Goal: Task Accomplishment & Management: Use online tool/utility

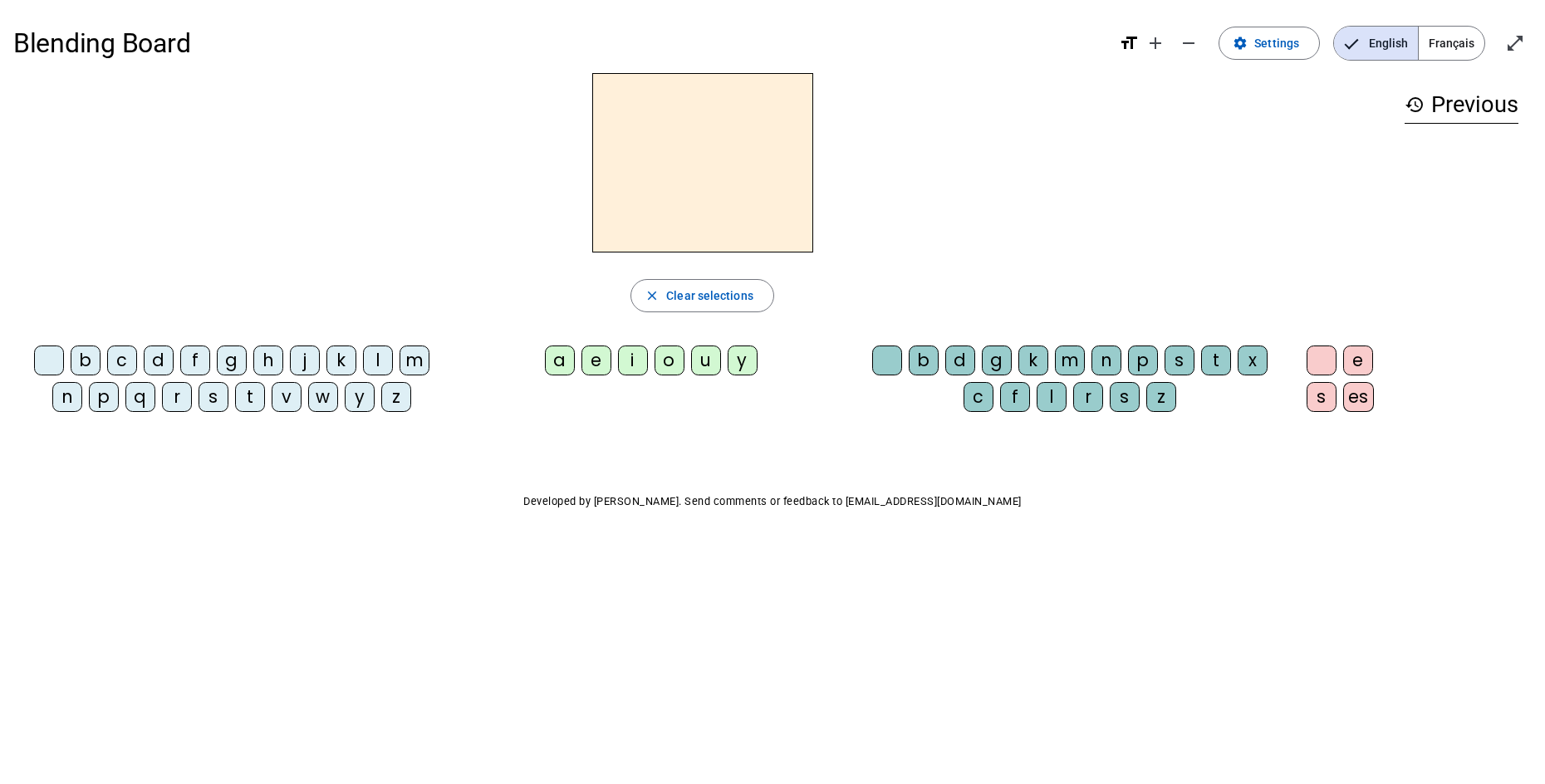
click at [162, 368] on div "d" at bounding box center [159, 360] width 30 height 30
click at [669, 371] on div "o" at bounding box center [670, 360] width 30 height 30
click at [1001, 369] on div "g" at bounding box center [997, 360] width 30 height 30
click at [645, 371] on div "i" at bounding box center [633, 360] width 30 height 30
click at [88, 368] on div "b" at bounding box center [86, 360] width 30 height 30
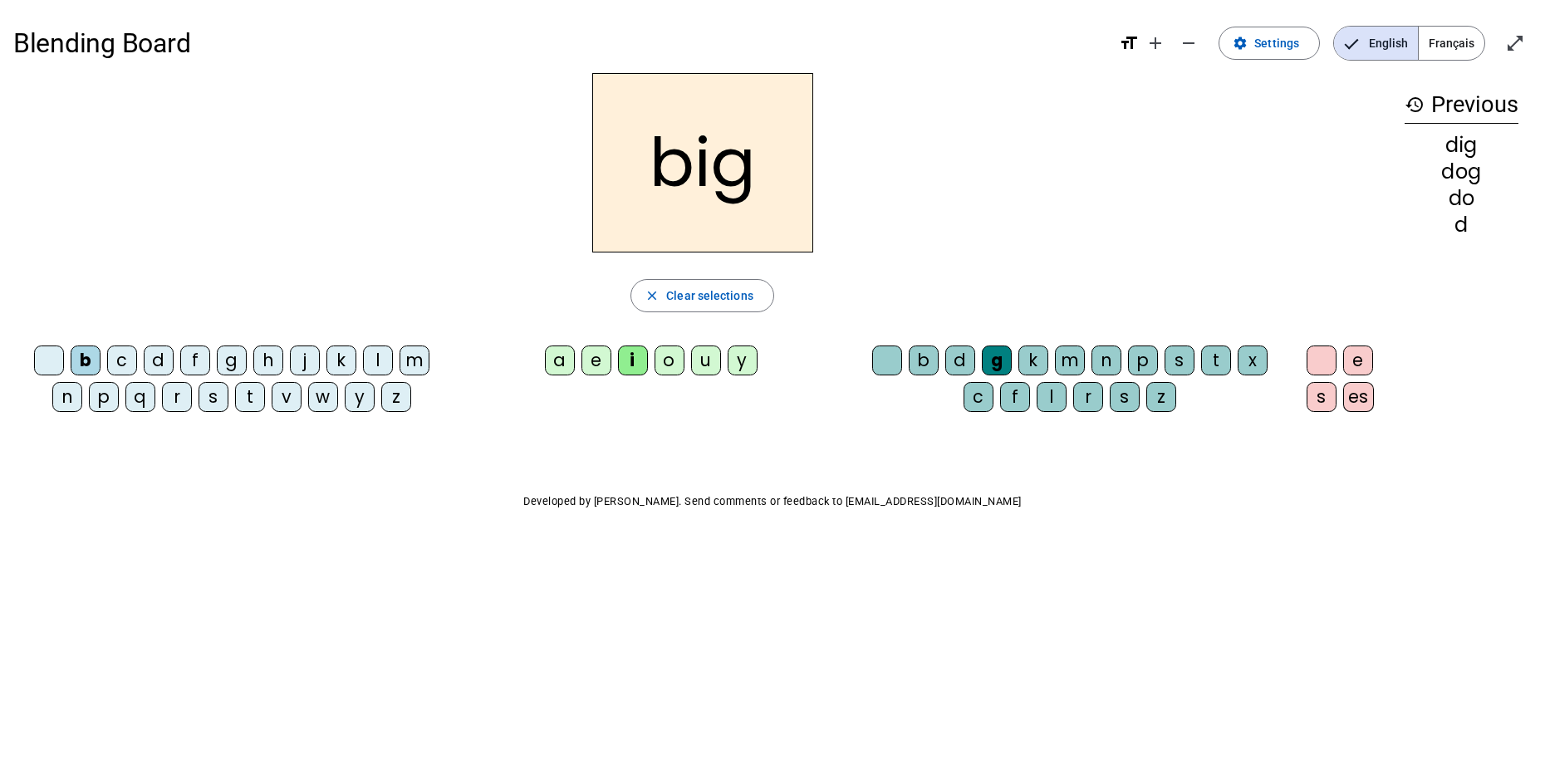
click at [1109, 367] on div "n" at bounding box center [1107, 360] width 30 height 30
click at [320, 411] on div "w" at bounding box center [324, 397] width 30 height 30
click at [261, 407] on div "t" at bounding box center [250, 397] width 30 height 30
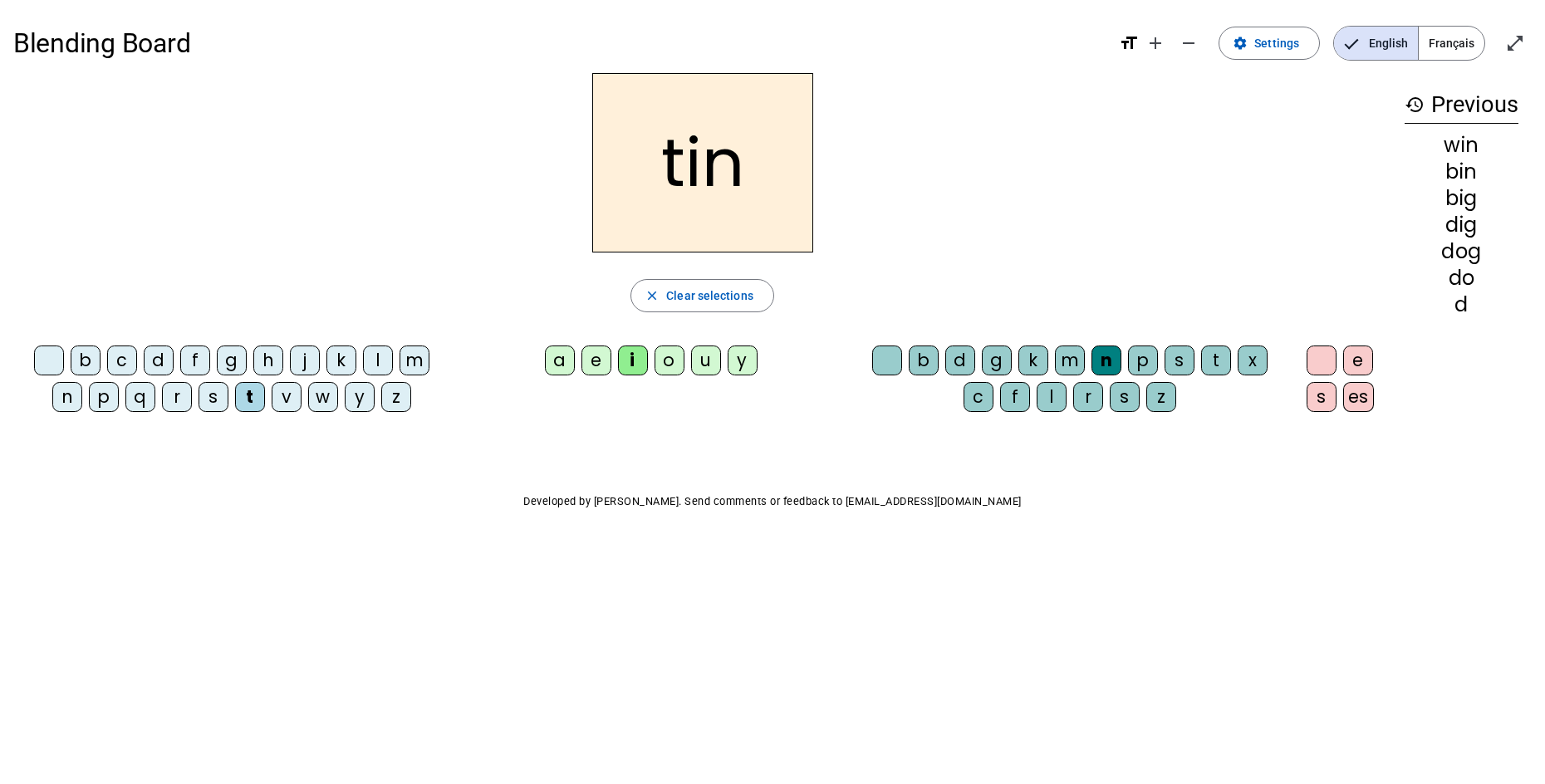
click at [1142, 370] on div "p" at bounding box center [1143, 360] width 30 height 30
click at [573, 370] on div "a" at bounding box center [560, 360] width 30 height 30
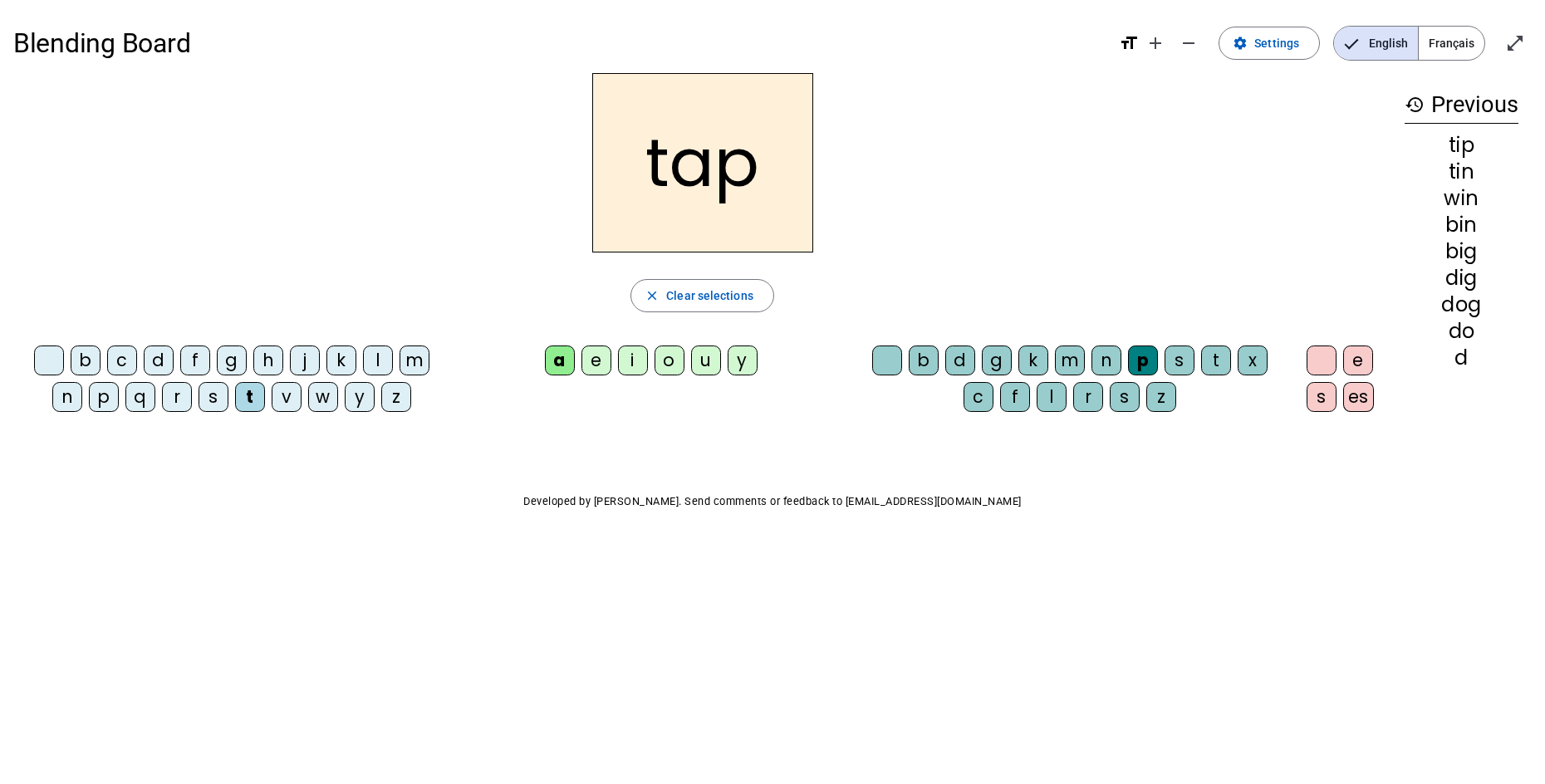
click at [415, 363] on div "m" at bounding box center [414, 360] width 30 height 30
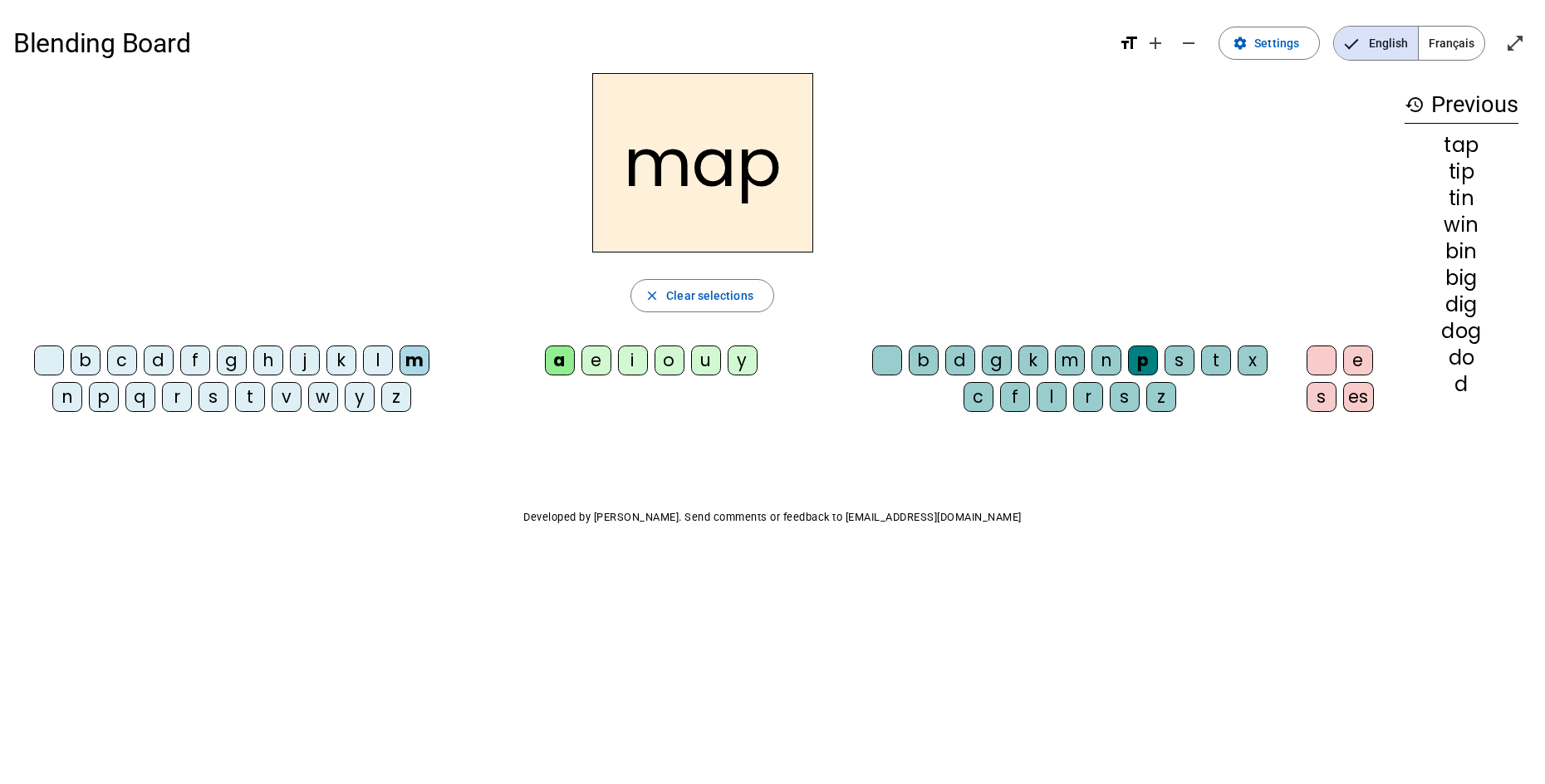
click at [674, 369] on div "o" at bounding box center [670, 360] width 30 height 30
click at [925, 360] on div "b" at bounding box center [924, 360] width 30 height 30
click at [181, 402] on div "r" at bounding box center [177, 397] width 30 height 30
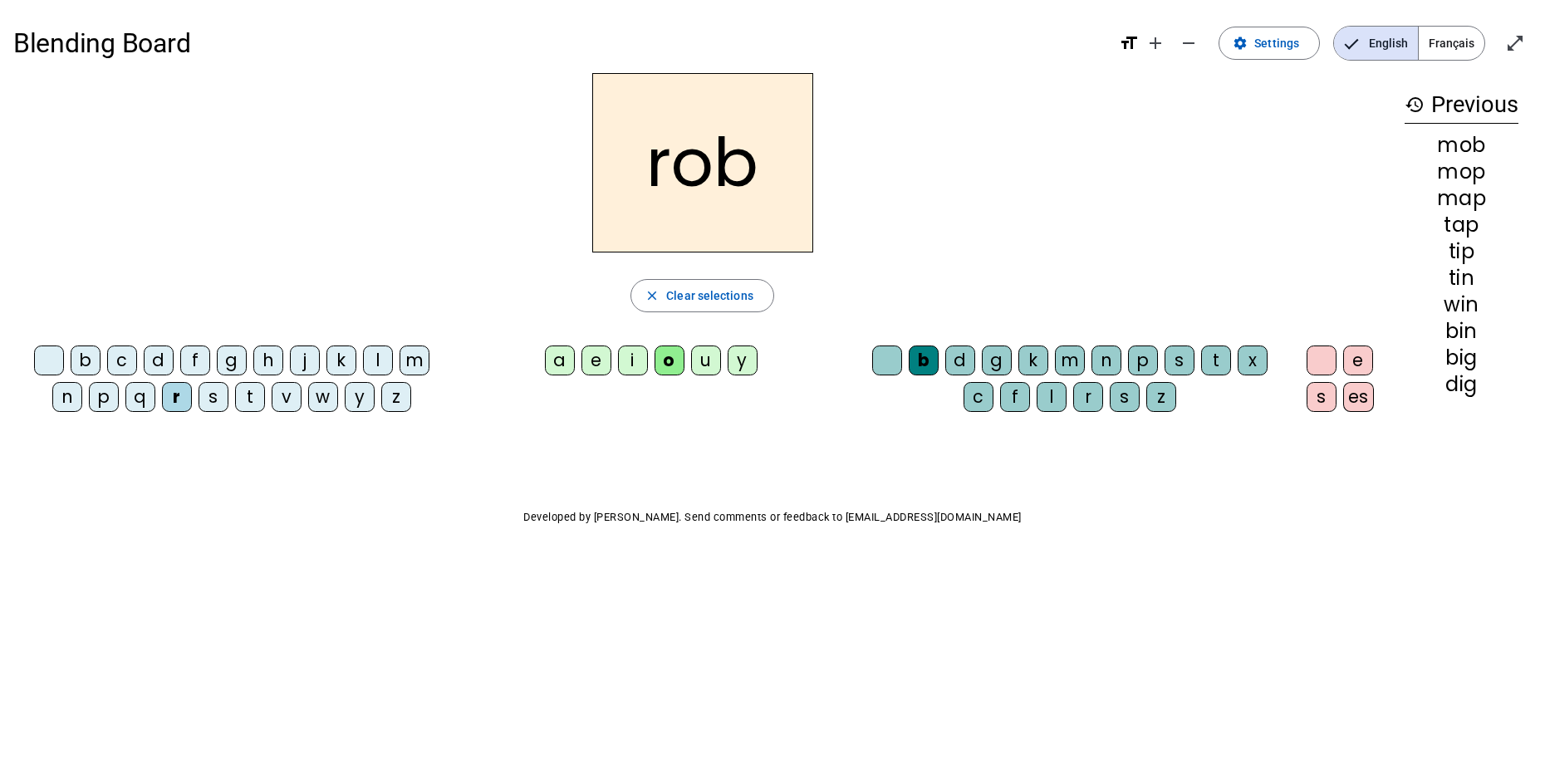
click at [1540, 534] on div "Blending Board format_size add remove settings Settings English Français open_i…" at bounding box center [772, 307] width 1545 height 614
click at [1523, 548] on div "Blending Board format_size add remove settings Settings English Français open_i…" at bounding box center [772, 307] width 1545 height 614
click at [1268, 51] on span "Settings" at bounding box center [1276, 44] width 45 height 20
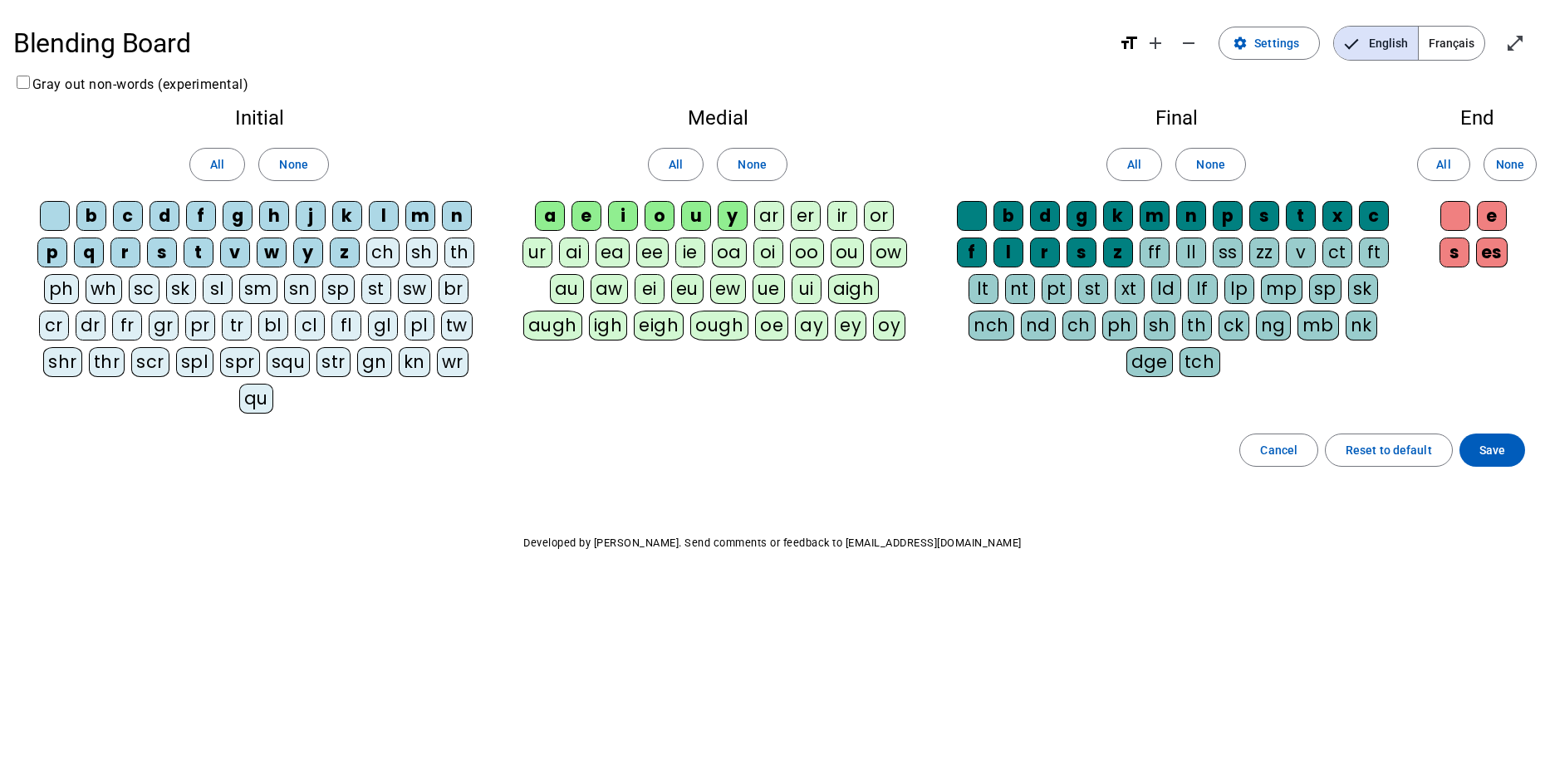
click at [1192, 256] on div "ll" at bounding box center [1191, 253] width 30 height 30
click at [1155, 255] on div "ff" at bounding box center [1155, 253] width 30 height 30
click at [1231, 256] on div "ss" at bounding box center [1228, 253] width 30 height 30
click at [1265, 260] on div "zz" at bounding box center [1265, 253] width 30 height 30
click at [1256, 325] on div "ng" at bounding box center [1273, 326] width 35 height 30
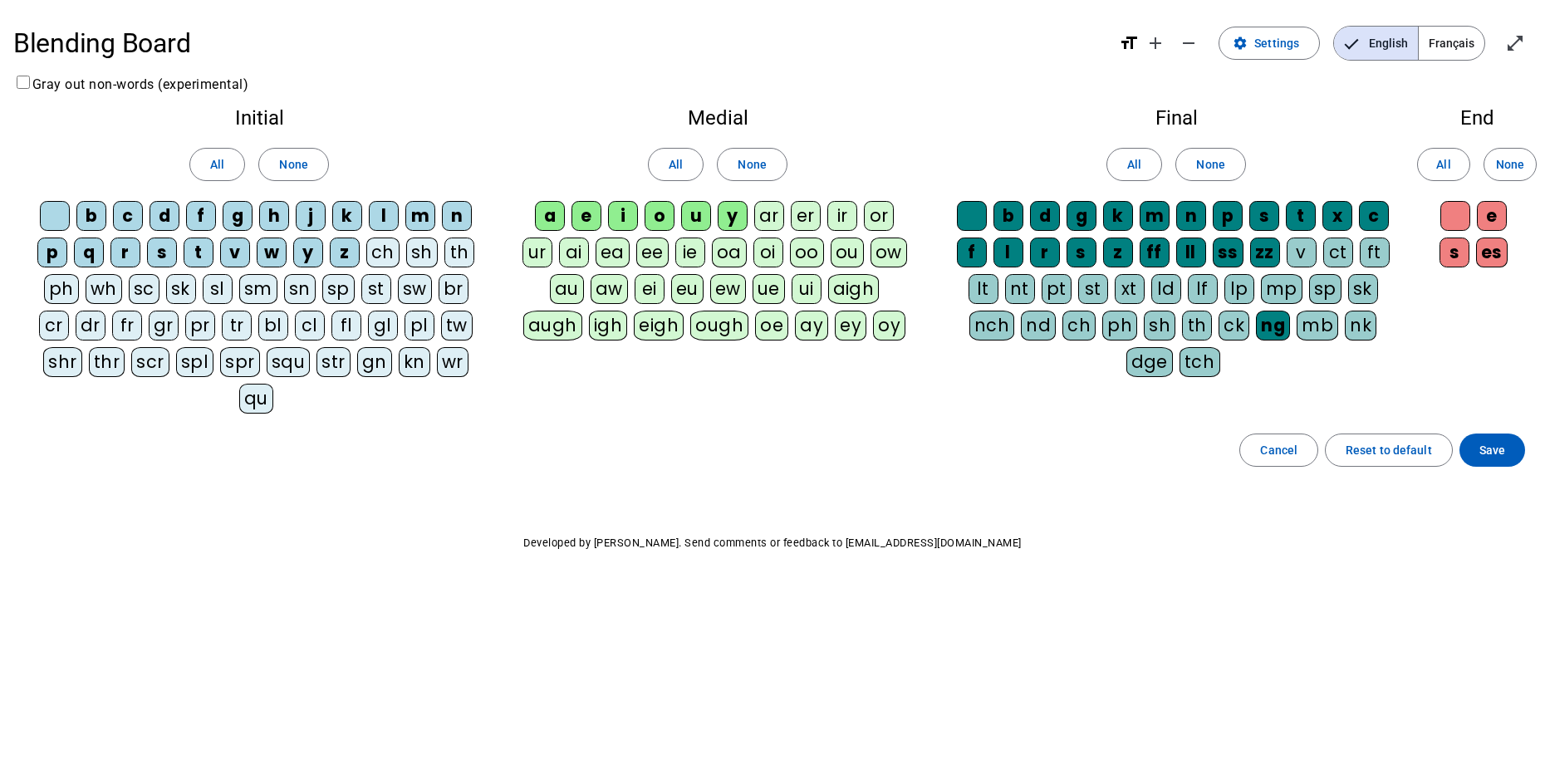
click at [1256, 322] on div "ng" at bounding box center [1273, 326] width 34 height 30
click at [1256, 329] on div "ng" at bounding box center [1273, 326] width 35 height 30
click at [1063, 329] on div "ch" at bounding box center [1079, 326] width 34 height 30
click at [381, 255] on div "ch" at bounding box center [383, 253] width 34 height 30
click at [420, 260] on div "sh" at bounding box center [422, 253] width 32 height 30
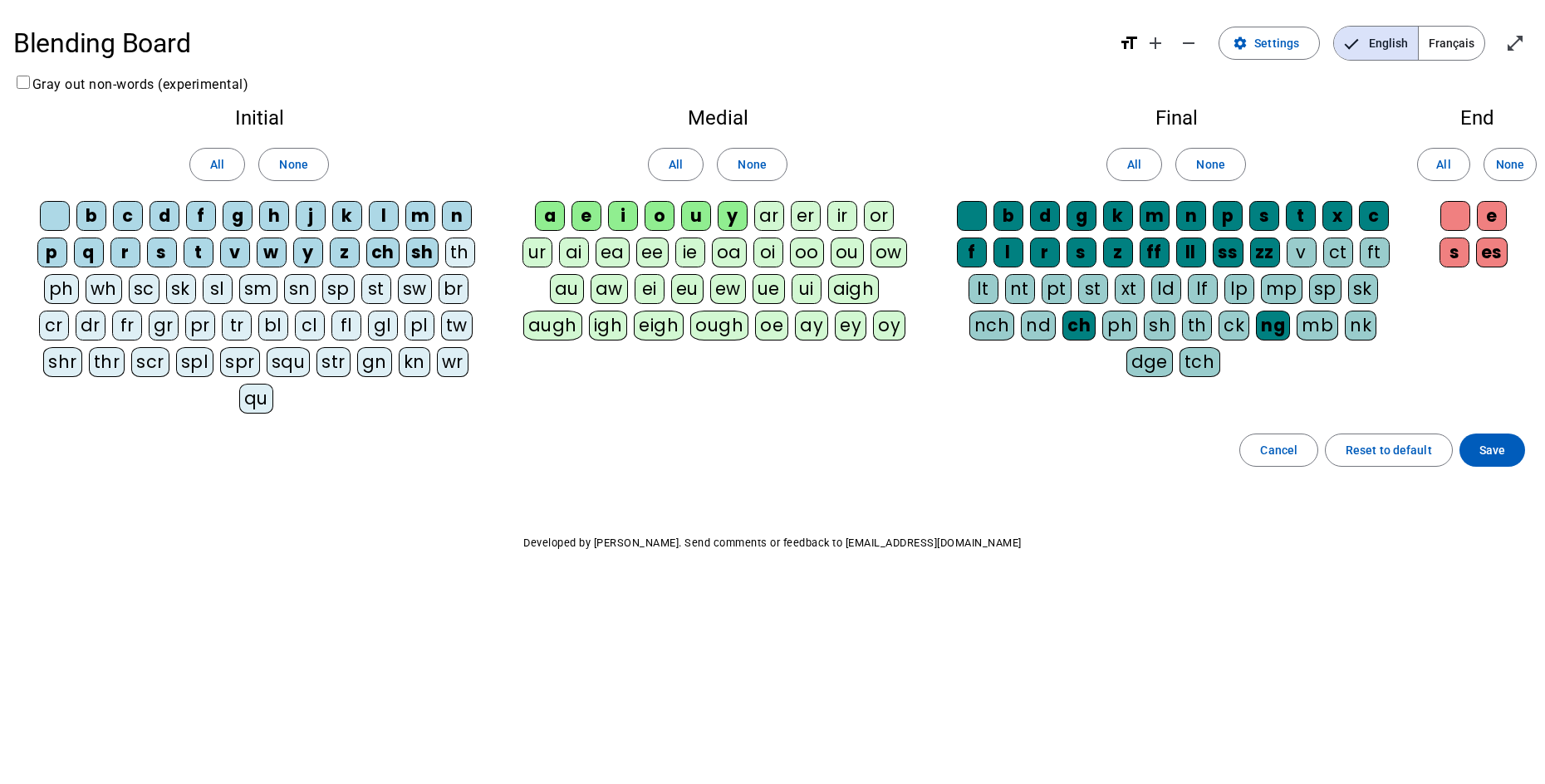
click at [459, 254] on div "th" at bounding box center [461, 253] width 30 height 30
click at [273, 384] on div "qu" at bounding box center [256, 399] width 34 height 30
click at [1144, 338] on div "sh" at bounding box center [1160, 326] width 32 height 30
click at [1183, 336] on div "th" at bounding box center [1198, 326] width 30 height 30
click at [1490, 440] on span "Save" at bounding box center [1492, 450] width 26 height 20
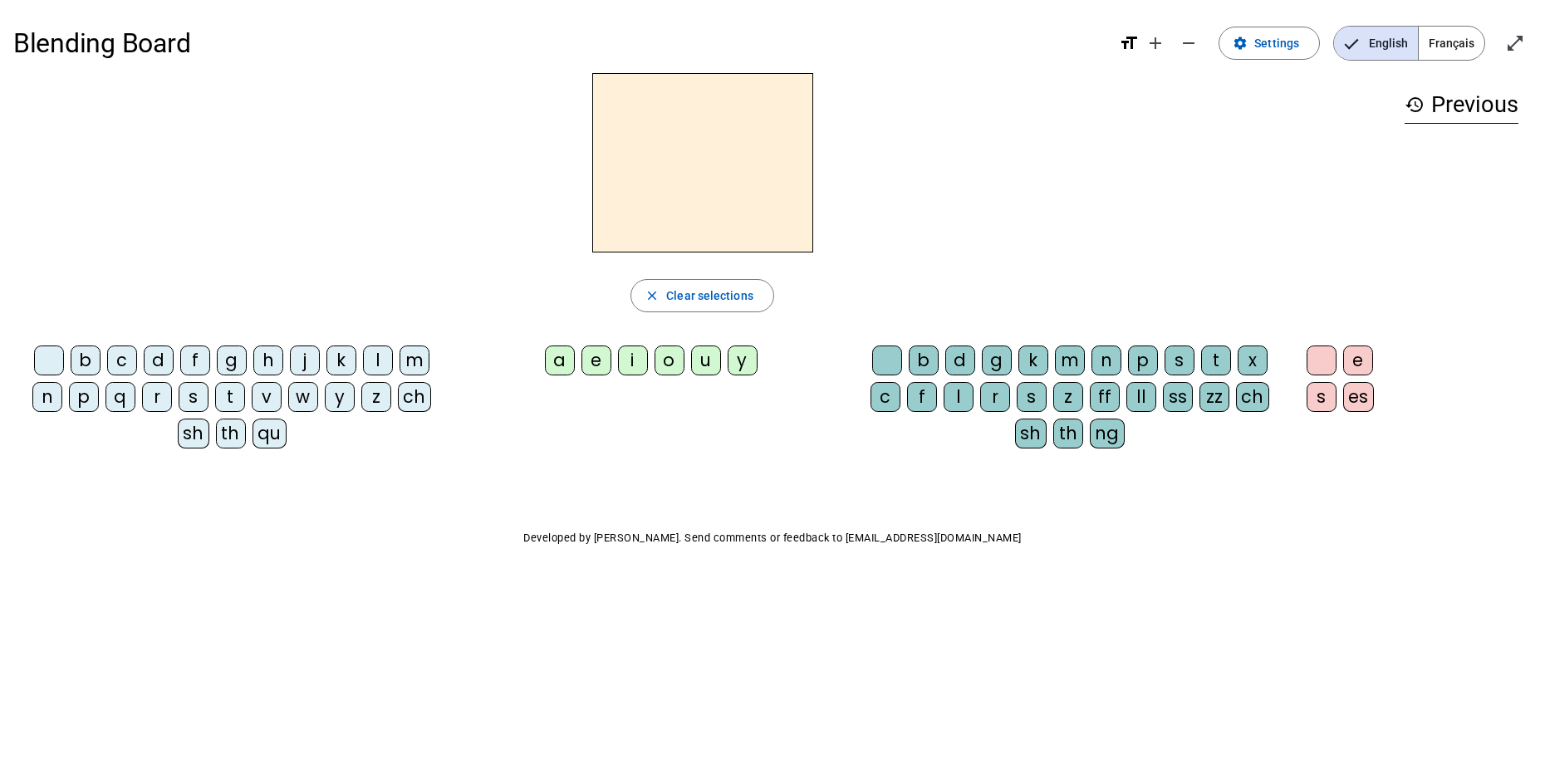
click at [403, 364] on div "m" at bounding box center [414, 360] width 30 height 30
click at [678, 366] on div "o" at bounding box center [670, 360] width 30 height 30
click at [678, 371] on div "o" at bounding box center [670, 360] width 30 height 30
click at [706, 370] on div "u" at bounding box center [706, 360] width 30 height 30
click at [1275, 47] on span "Settings" at bounding box center [1276, 44] width 45 height 20
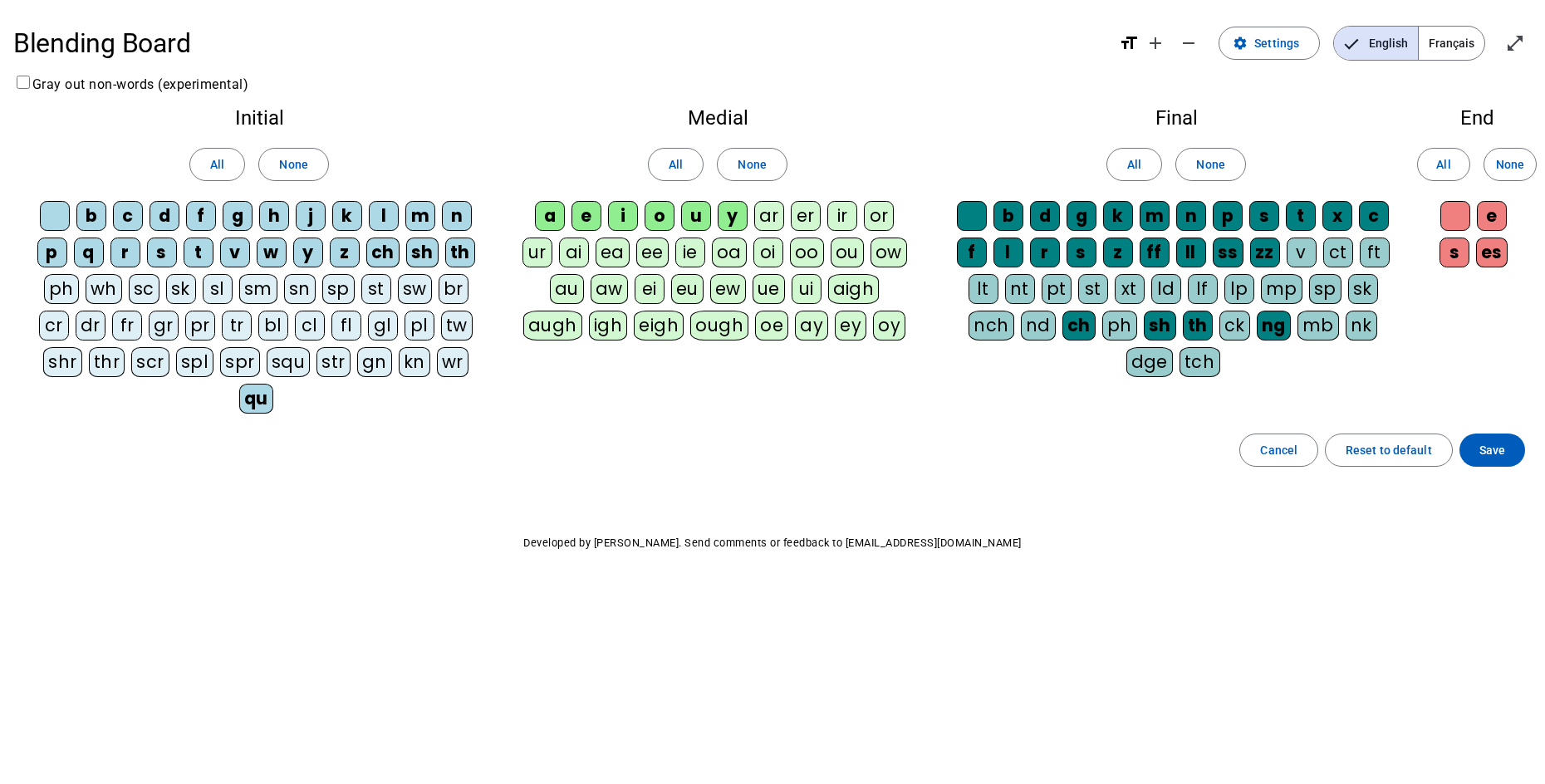
click at [1220, 333] on div "ck" at bounding box center [1235, 326] width 31 height 30
click at [1278, 43] on span "Settings" at bounding box center [1276, 44] width 45 height 20
click at [1505, 440] on span "Save" at bounding box center [1492, 450] width 26 height 20
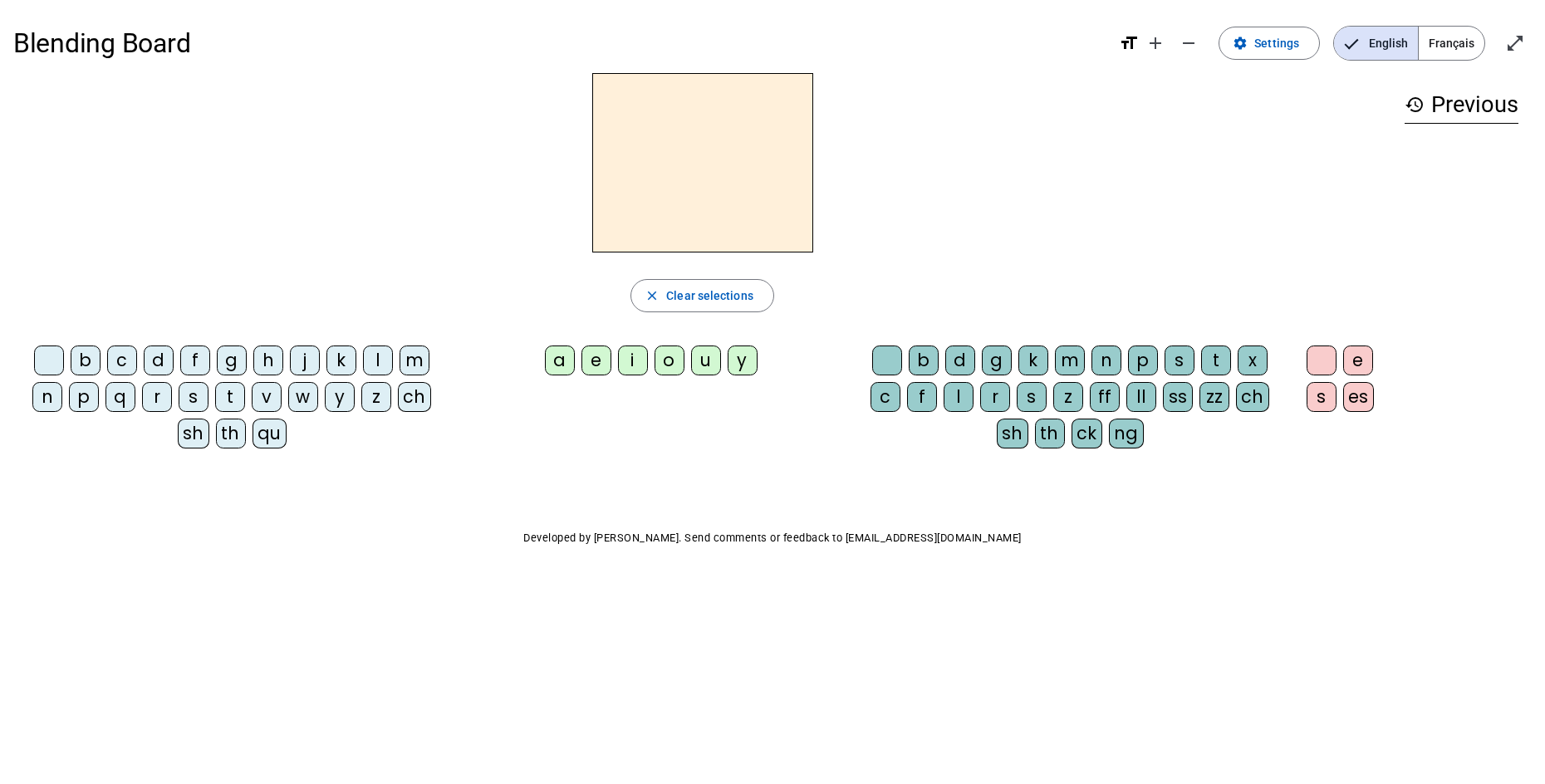
click at [425, 357] on div "m" at bounding box center [414, 360] width 30 height 30
click at [715, 355] on div "u" at bounding box center [706, 360] width 30 height 30
click at [1091, 442] on div "ck" at bounding box center [1087, 434] width 31 height 30
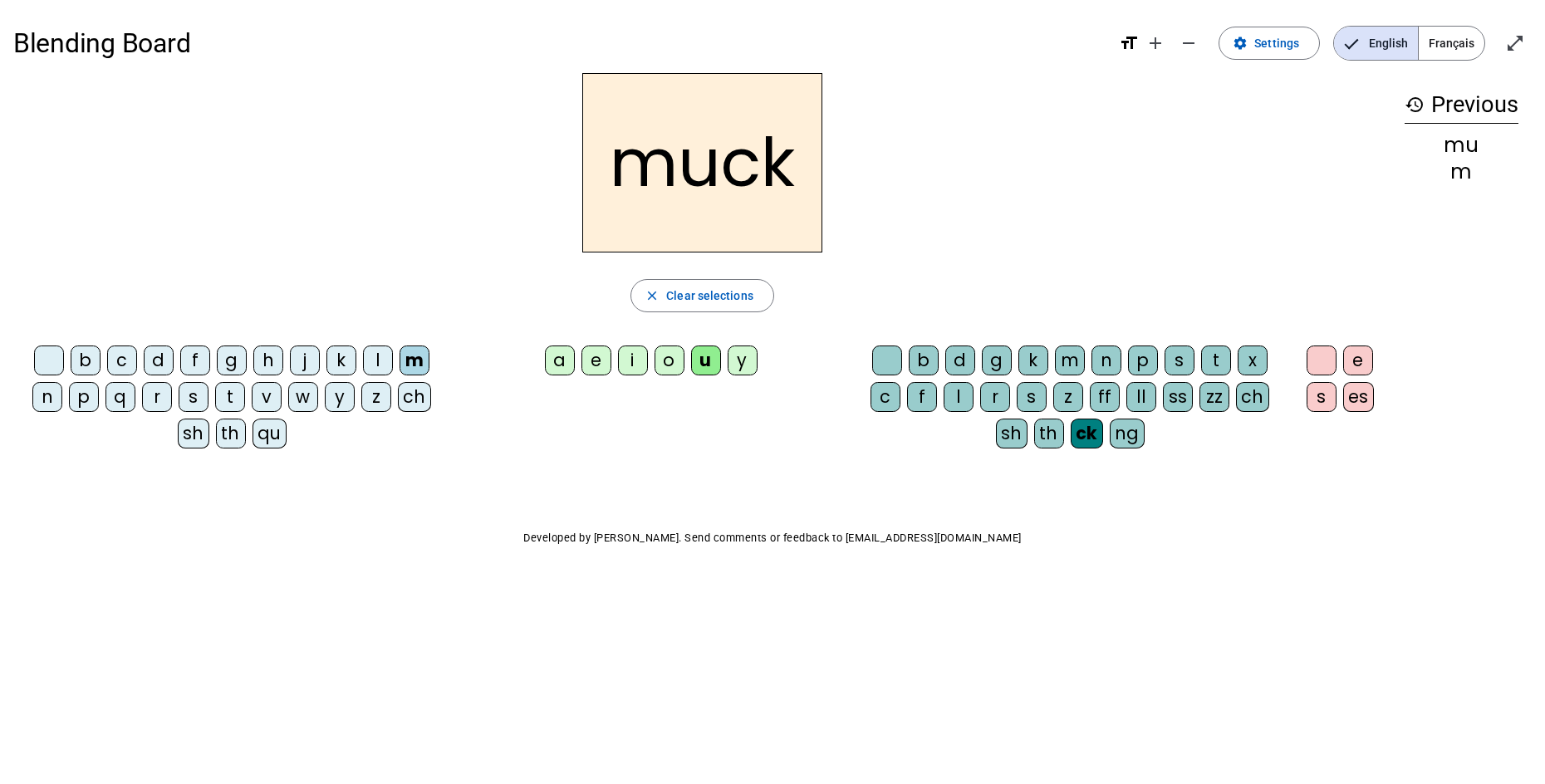
click at [382, 364] on div "l" at bounding box center [378, 360] width 30 height 30
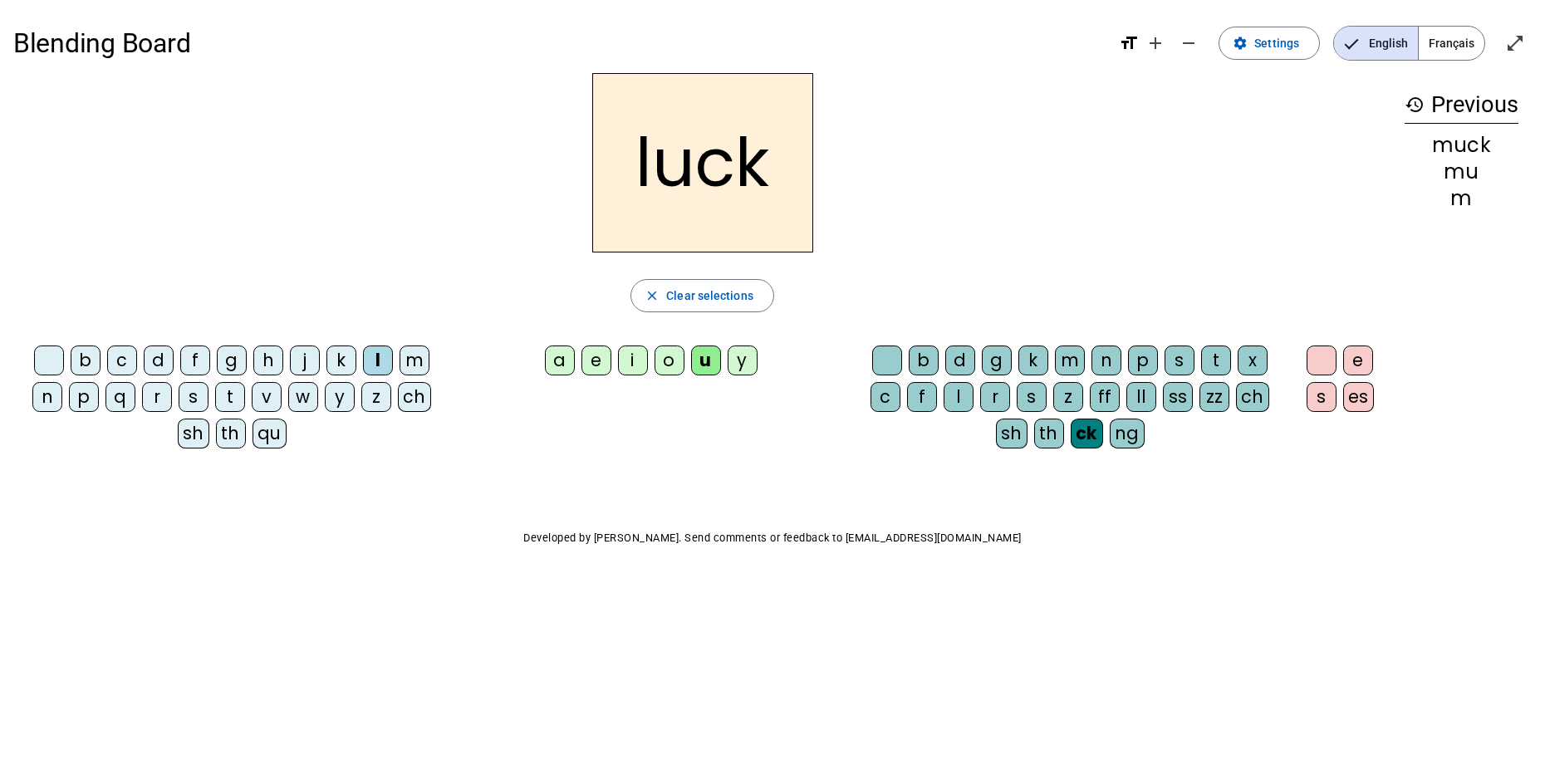
click at [1131, 431] on div "ng" at bounding box center [1127, 434] width 35 height 30
click at [676, 368] on div "o" at bounding box center [670, 360] width 30 height 30
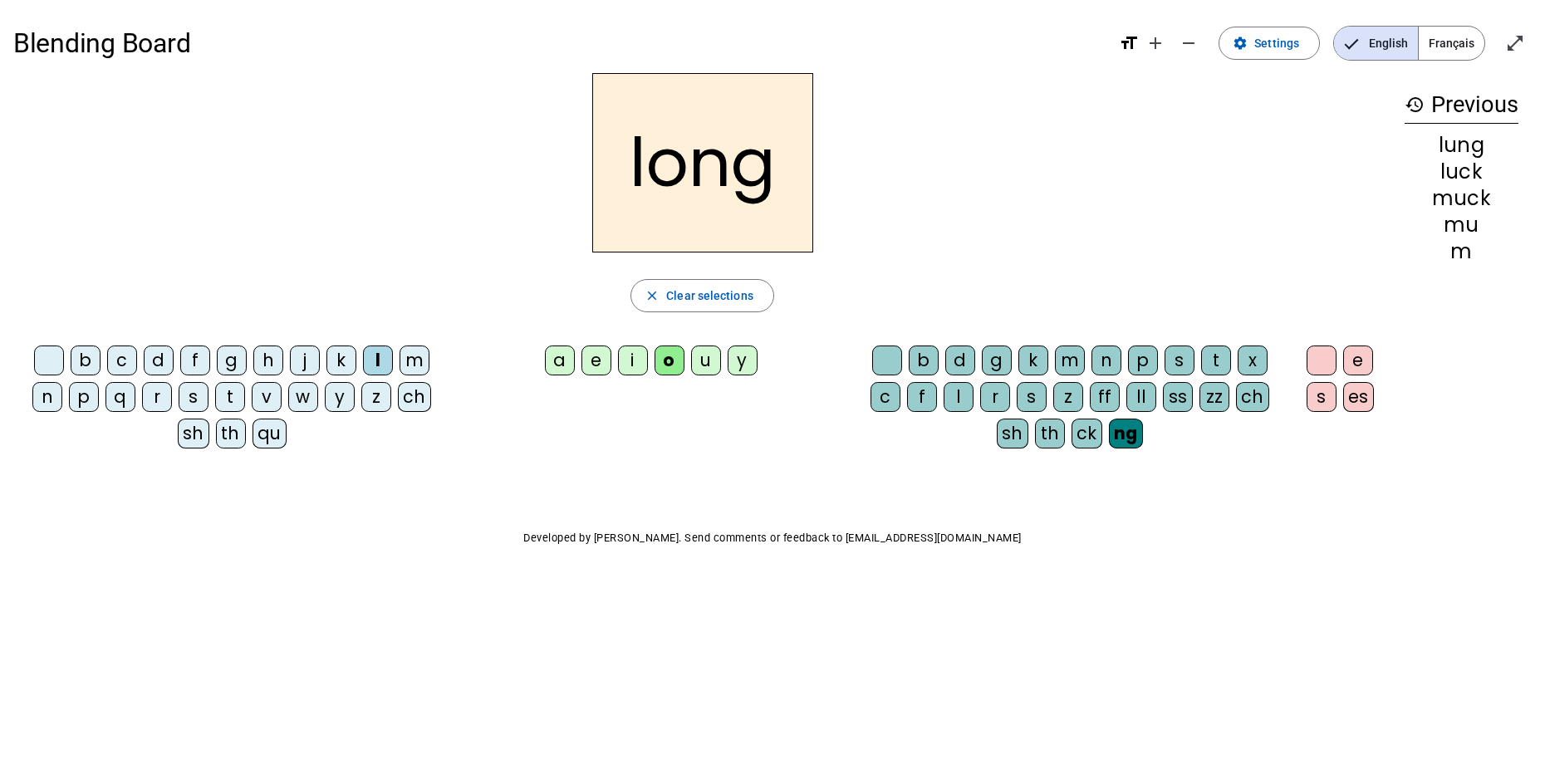
click at [204, 403] on div "s" at bounding box center [193, 397] width 30 height 30
click at [704, 366] on div "u" at bounding box center [706, 360] width 30 height 30
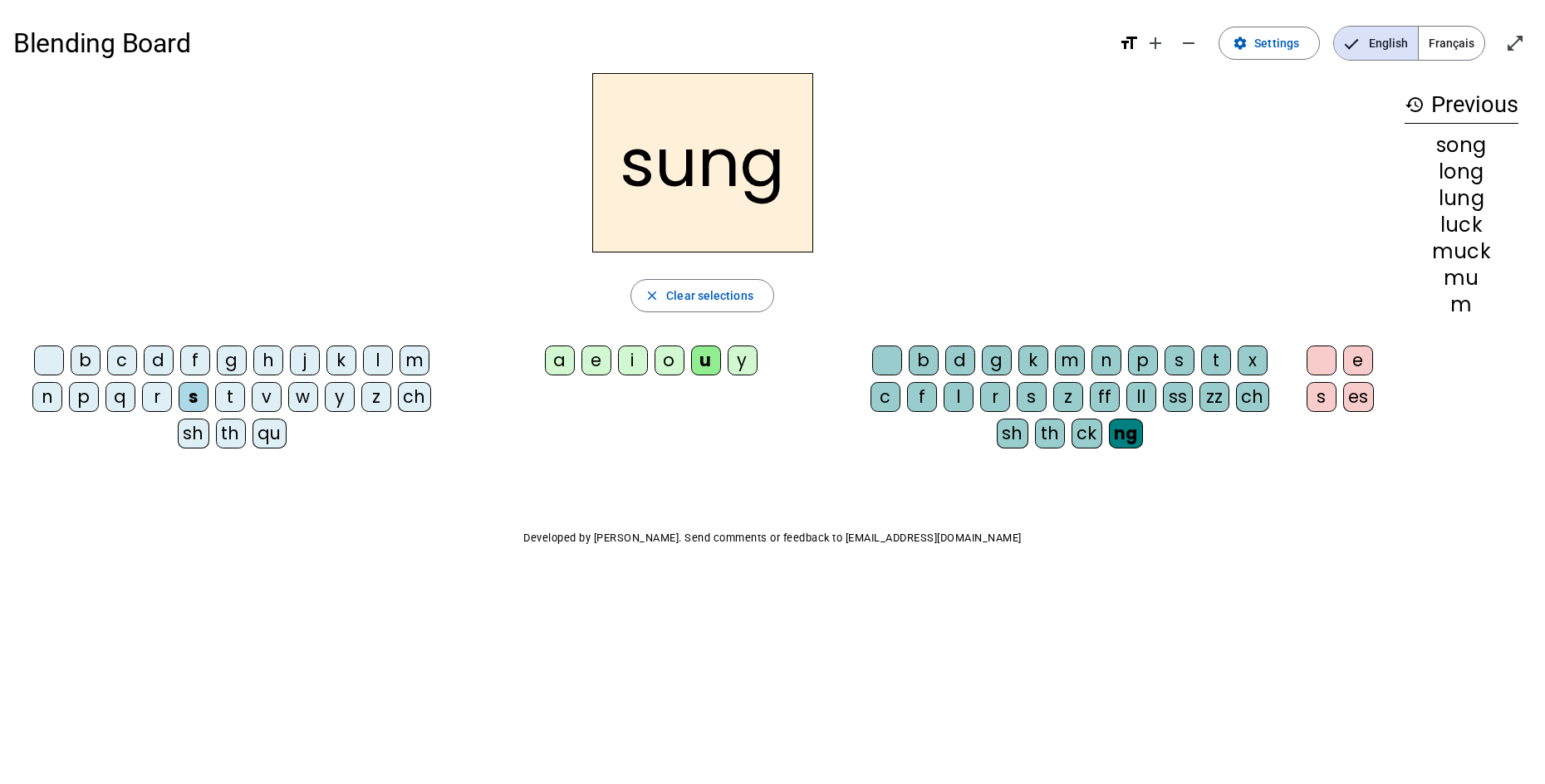
click at [166, 401] on div "r" at bounding box center [157, 397] width 30 height 30
click at [1020, 444] on div "sh" at bounding box center [1013, 434] width 32 height 30
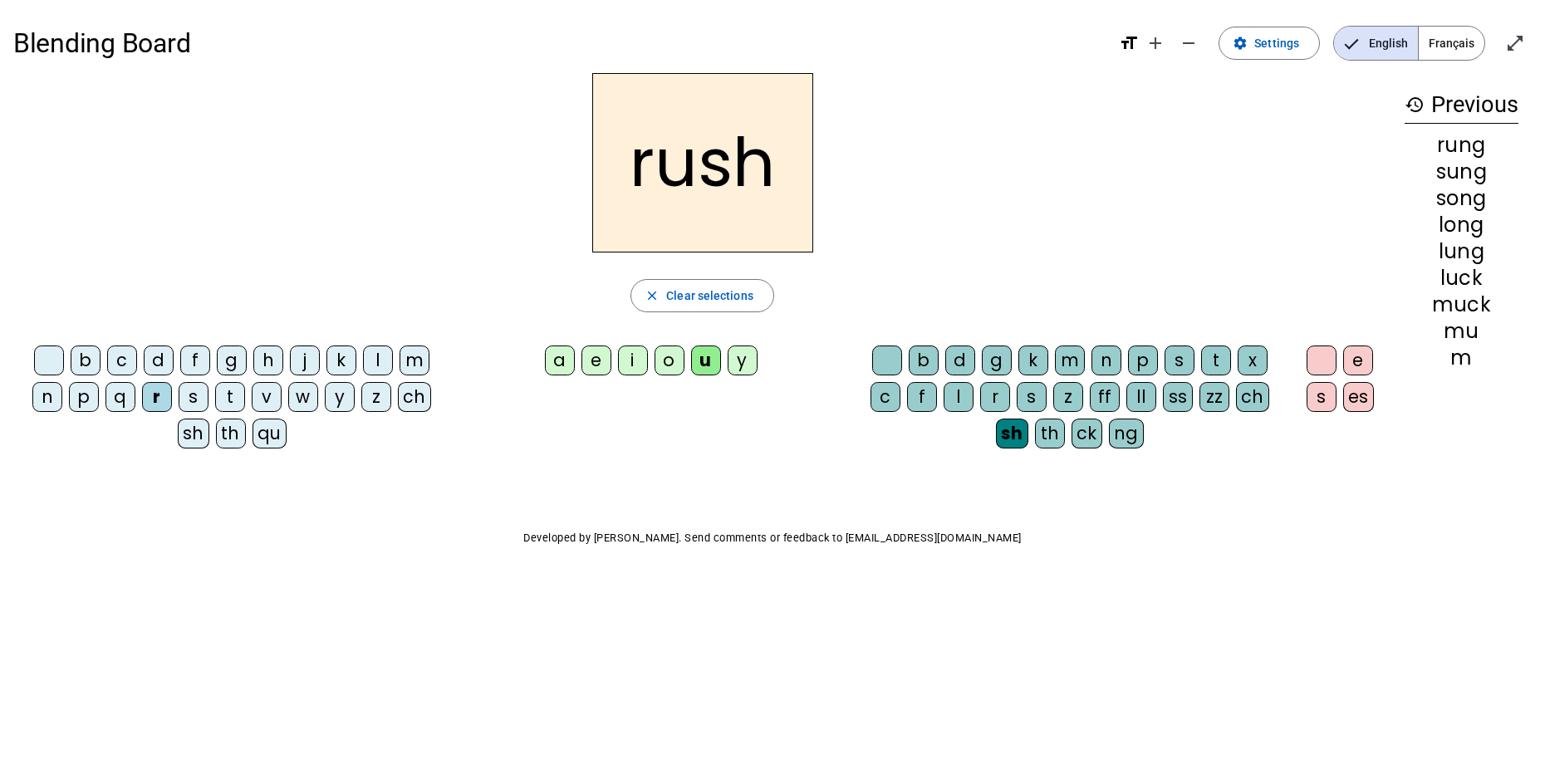
click at [274, 371] on div "h" at bounding box center [268, 360] width 30 height 30
click at [996, 358] on div "g" at bounding box center [997, 360] width 30 height 30
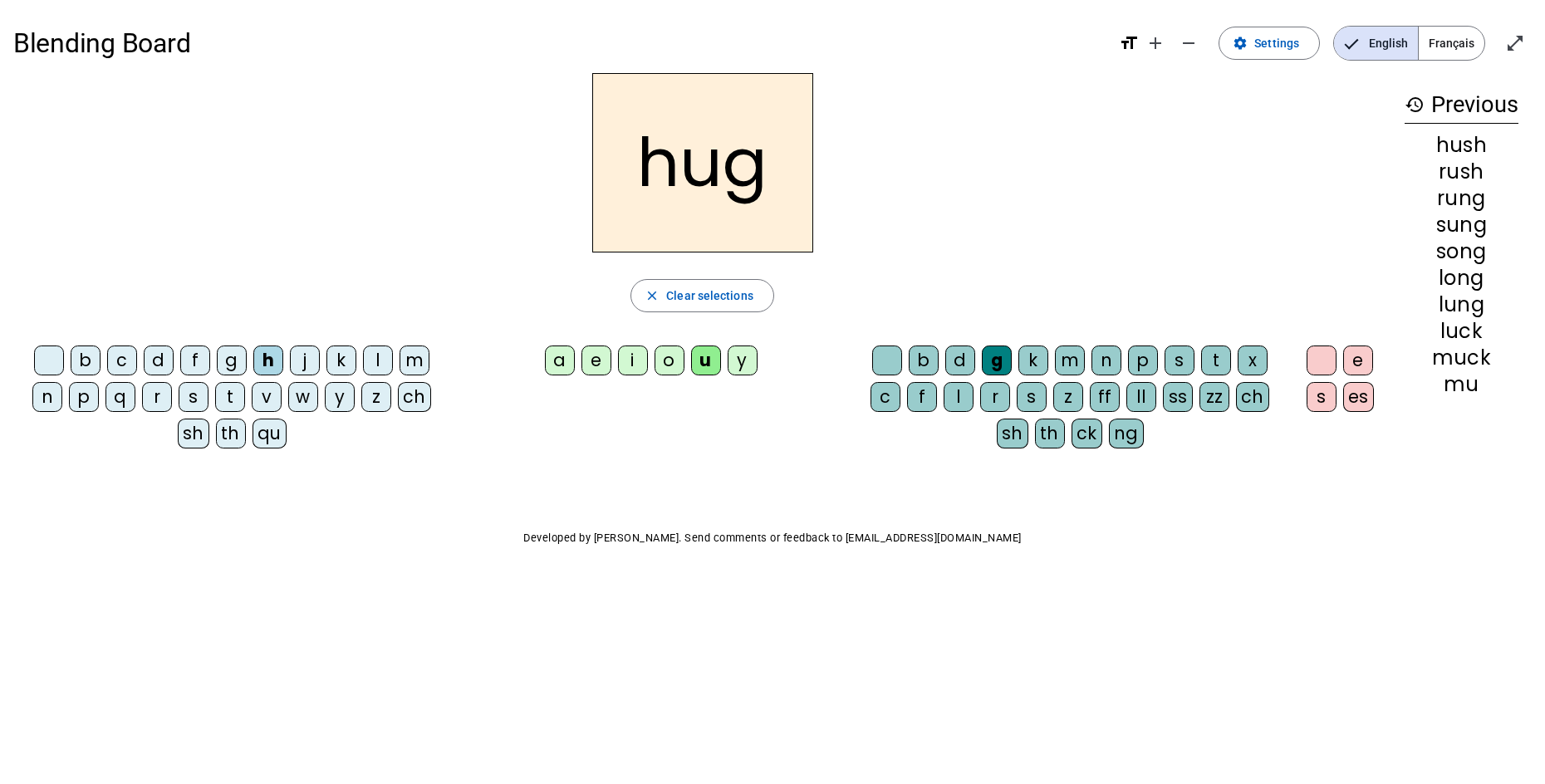
click at [415, 402] on div "ch" at bounding box center [414, 397] width 34 height 30
click at [170, 359] on div "d" at bounding box center [159, 360] width 30 height 30
click at [634, 367] on div "i" at bounding box center [633, 360] width 30 height 30
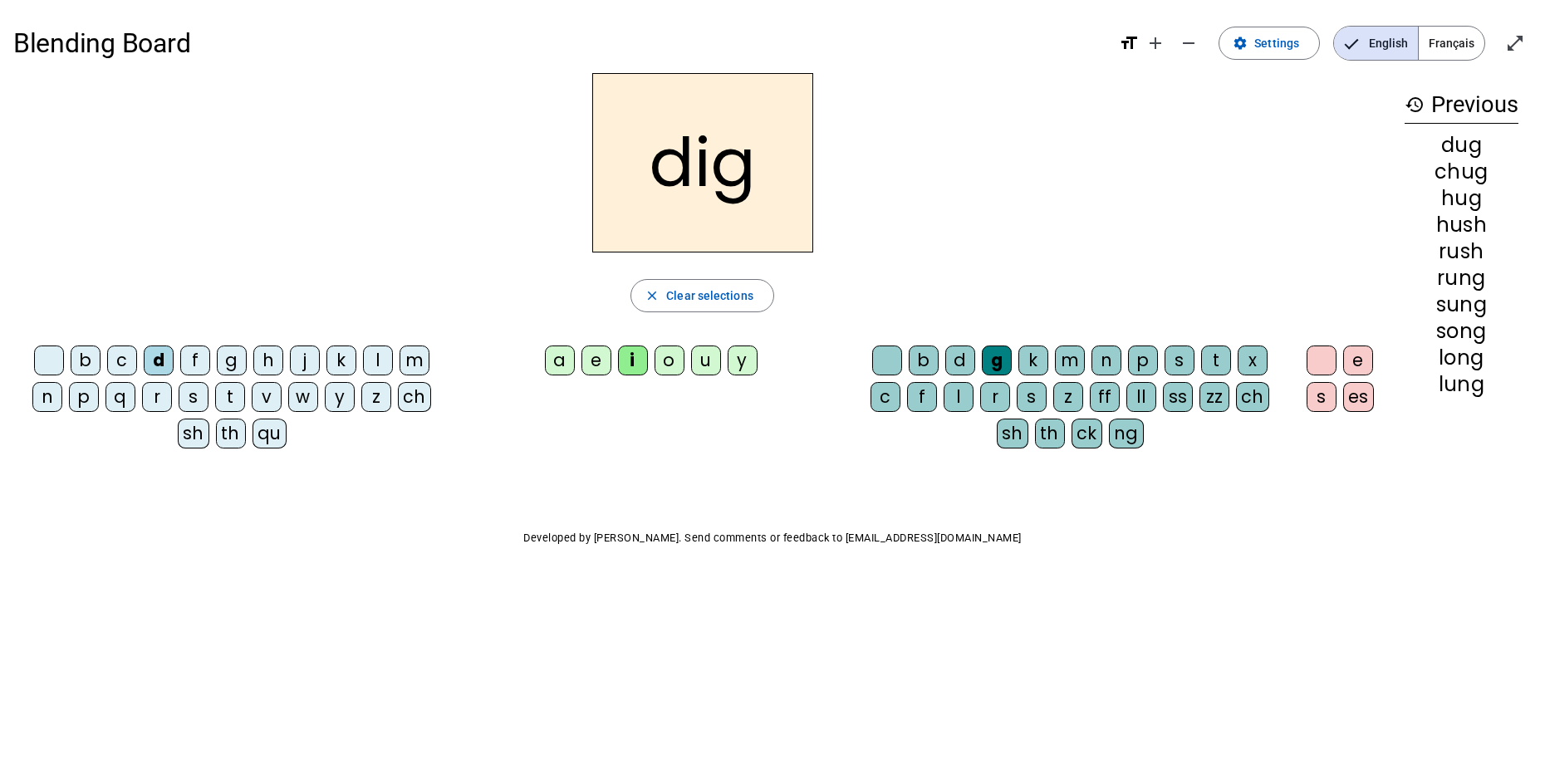
click at [1121, 364] on div "n" at bounding box center [1107, 360] width 30 height 30
click at [418, 404] on div "ch" at bounding box center [414, 397] width 34 height 30
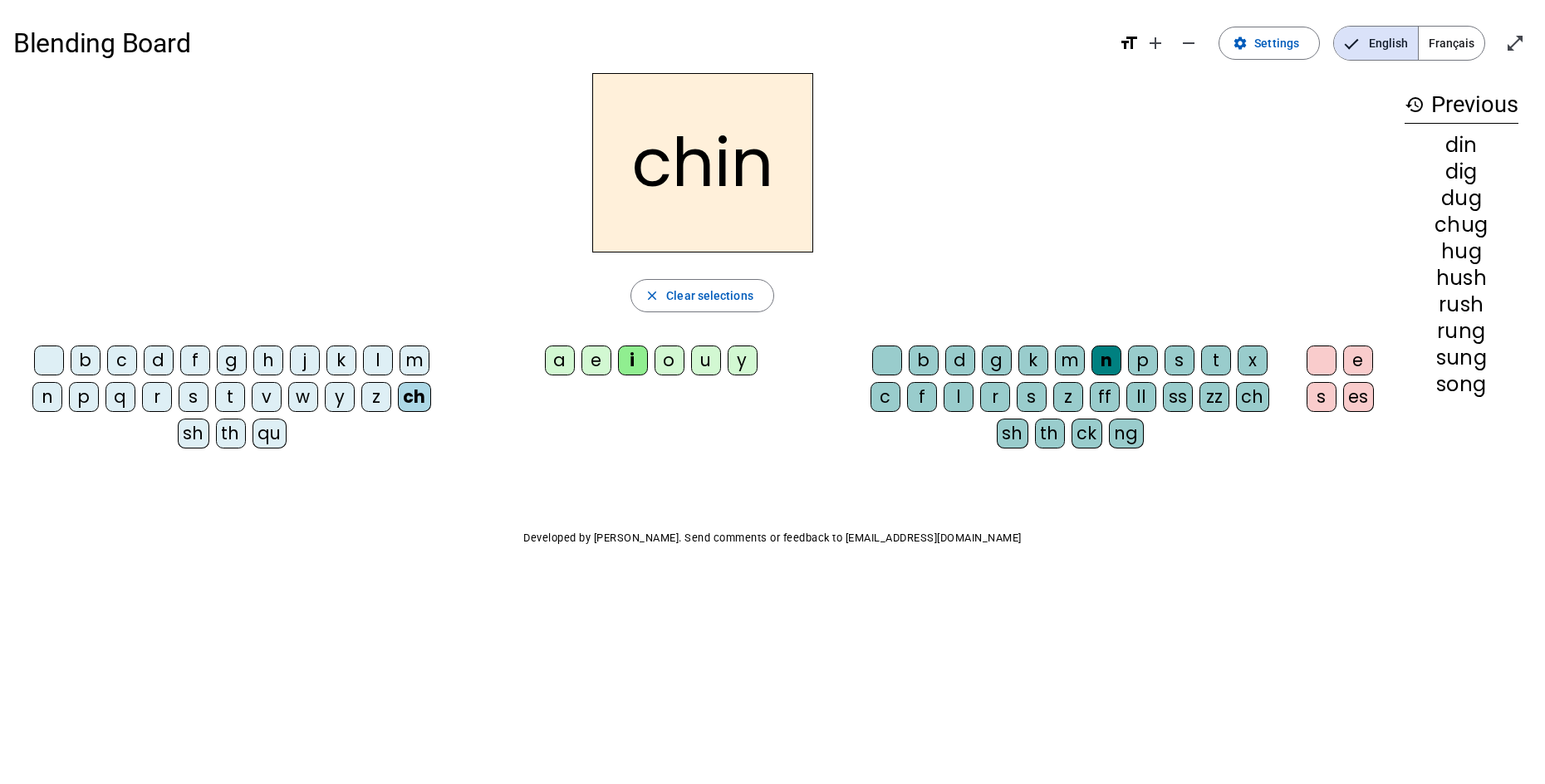
click at [236, 439] on div "th" at bounding box center [231, 434] width 30 height 30
click at [596, 363] on div "e" at bounding box center [597, 360] width 30 height 30
click at [229, 399] on div "t" at bounding box center [230, 397] width 30 height 30
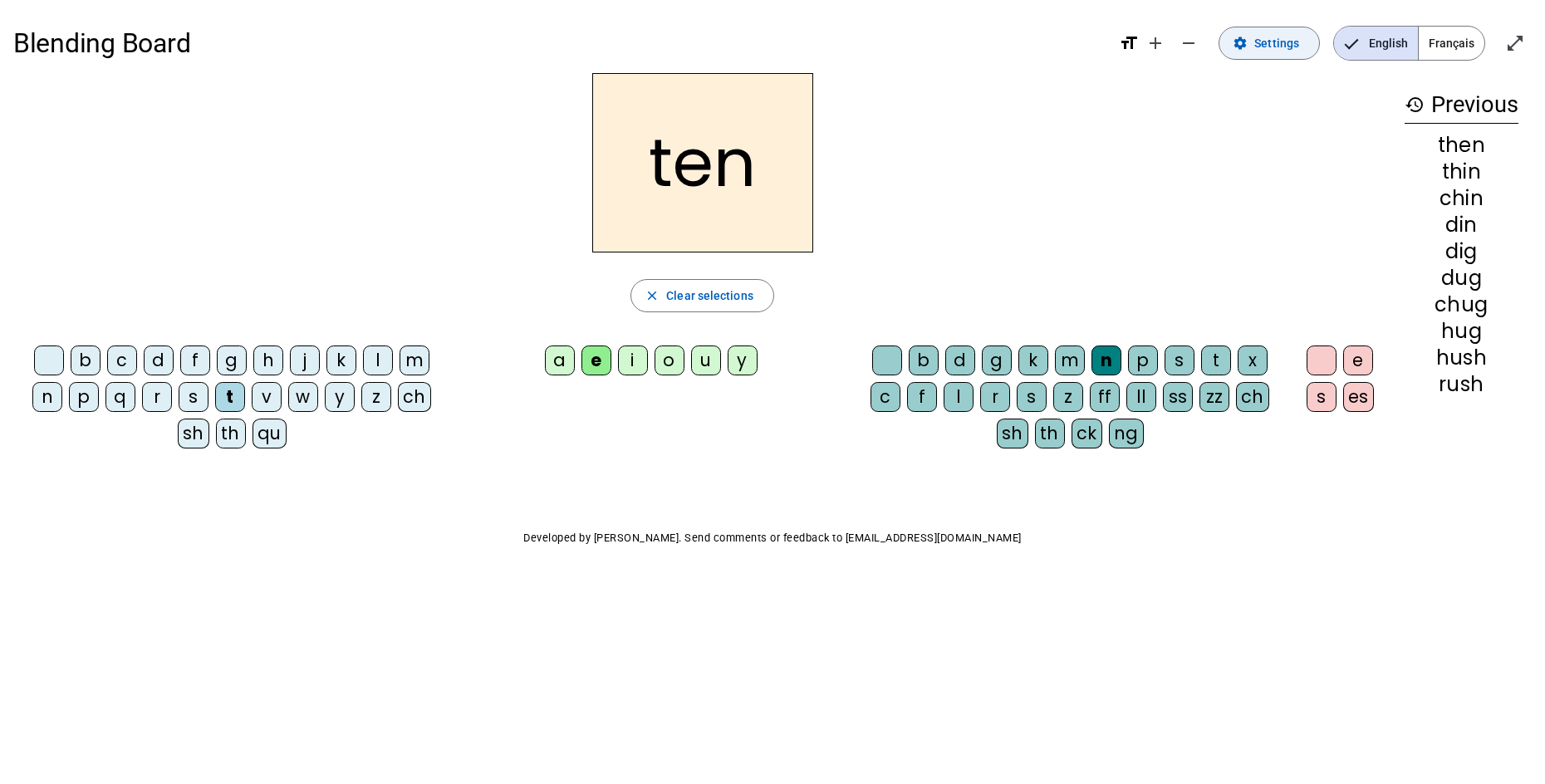
click at [1266, 49] on span "Settings" at bounding box center [1276, 44] width 45 height 20
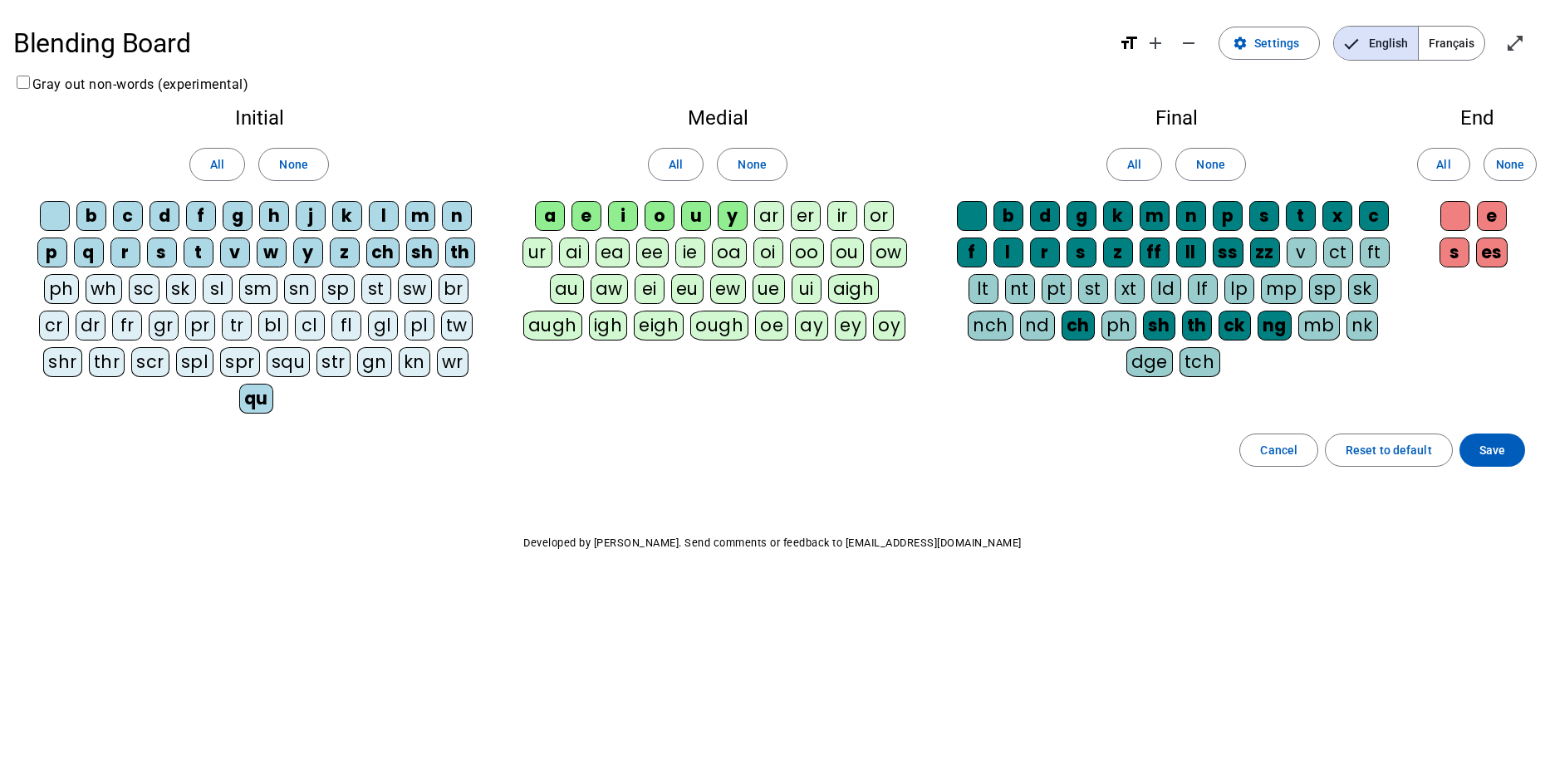
click at [90, 290] on div "wh" at bounding box center [103, 289] width 36 height 30
click at [1485, 440] on span "Save" at bounding box center [1492, 450] width 26 height 20
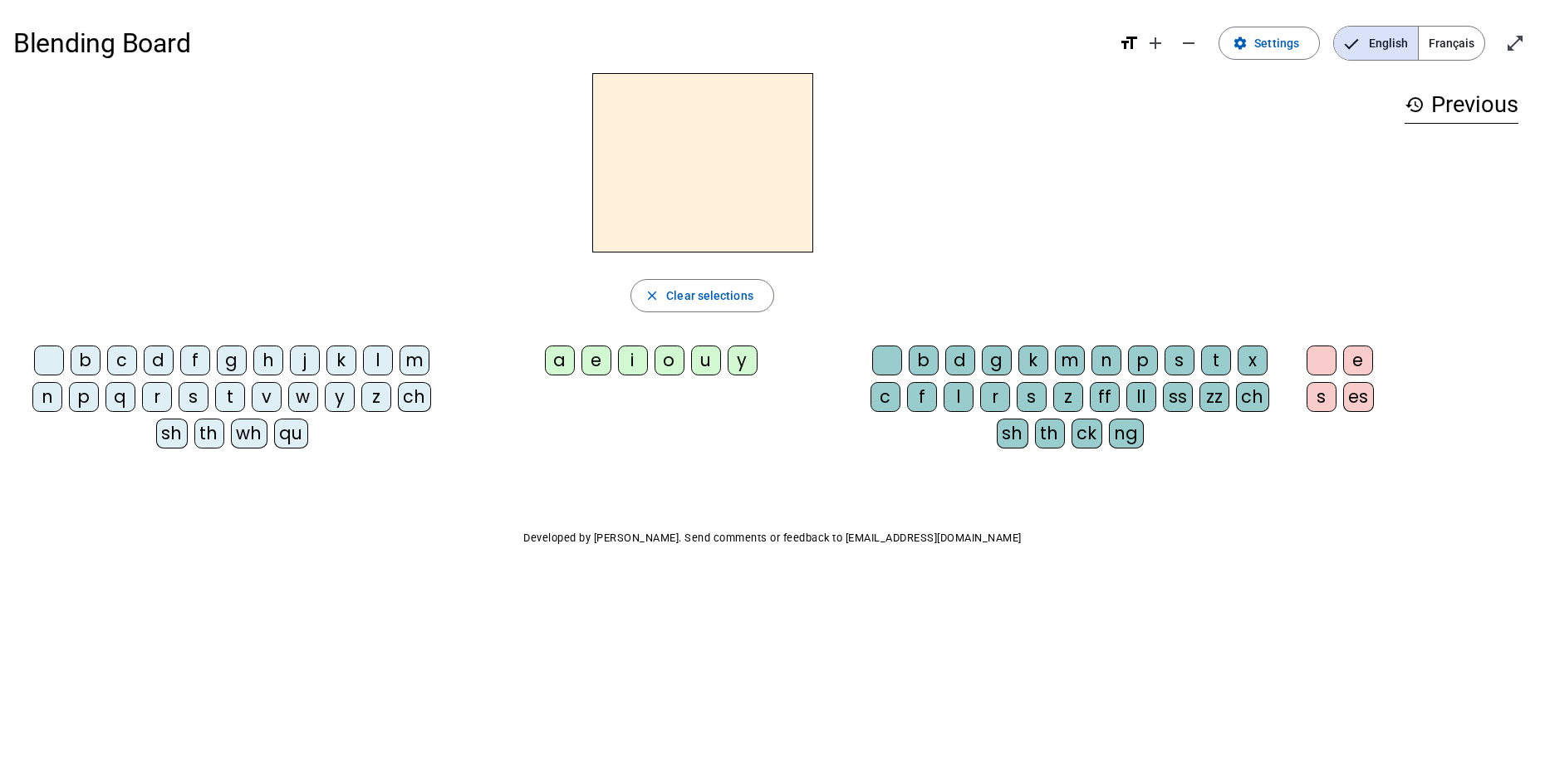
click at [233, 394] on div "t" at bounding box center [230, 397] width 30 height 30
click at [601, 366] on div "e" at bounding box center [597, 360] width 30 height 30
click at [1108, 361] on div "n" at bounding box center [1107, 360] width 30 height 30
click at [255, 439] on div "wh" at bounding box center [249, 434] width 36 height 30
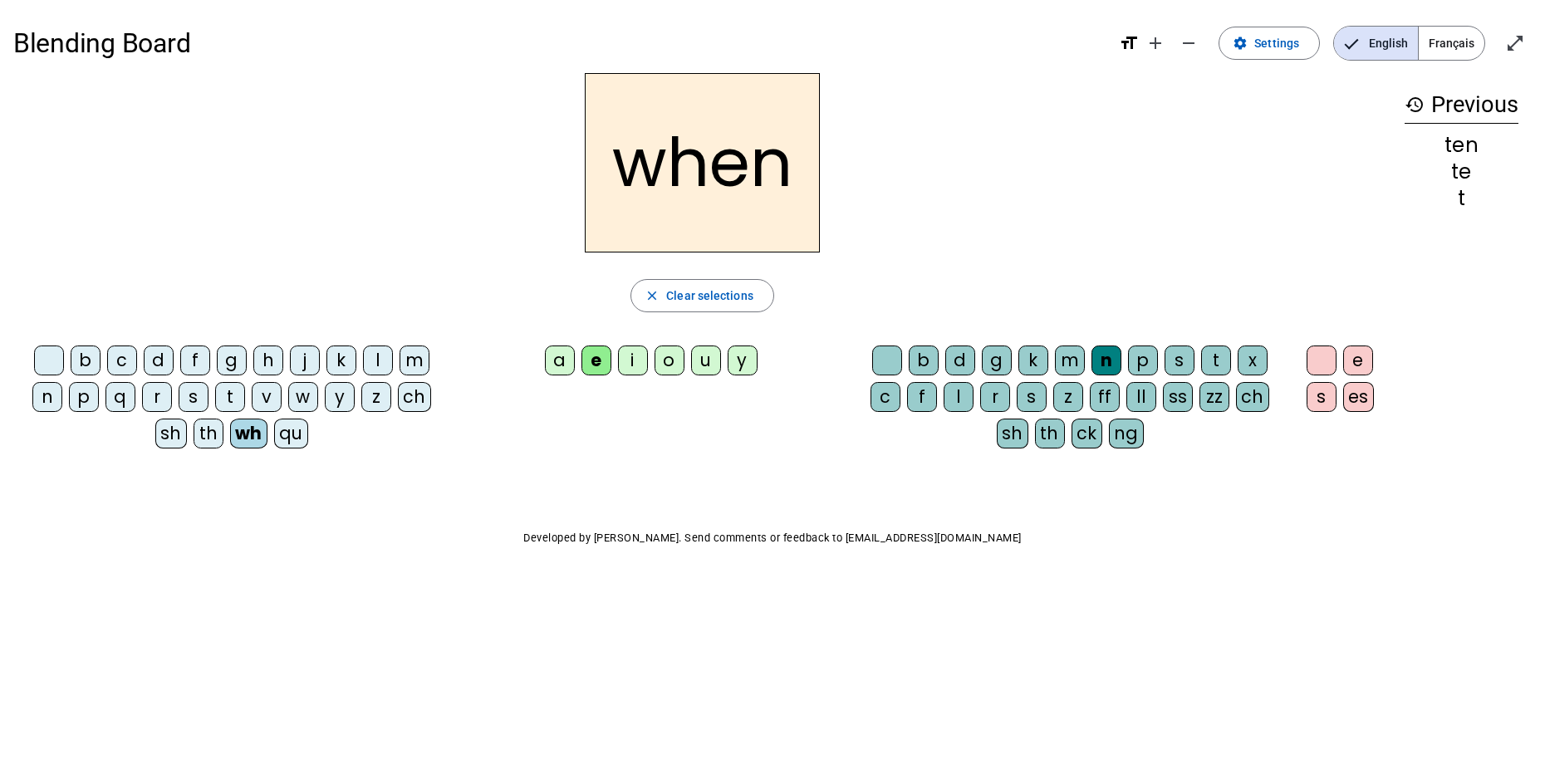
click at [645, 360] on div "i" at bounding box center [633, 360] width 30 height 30
click at [305, 396] on div "w" at bounding box center [303, 397] width 30 height 30
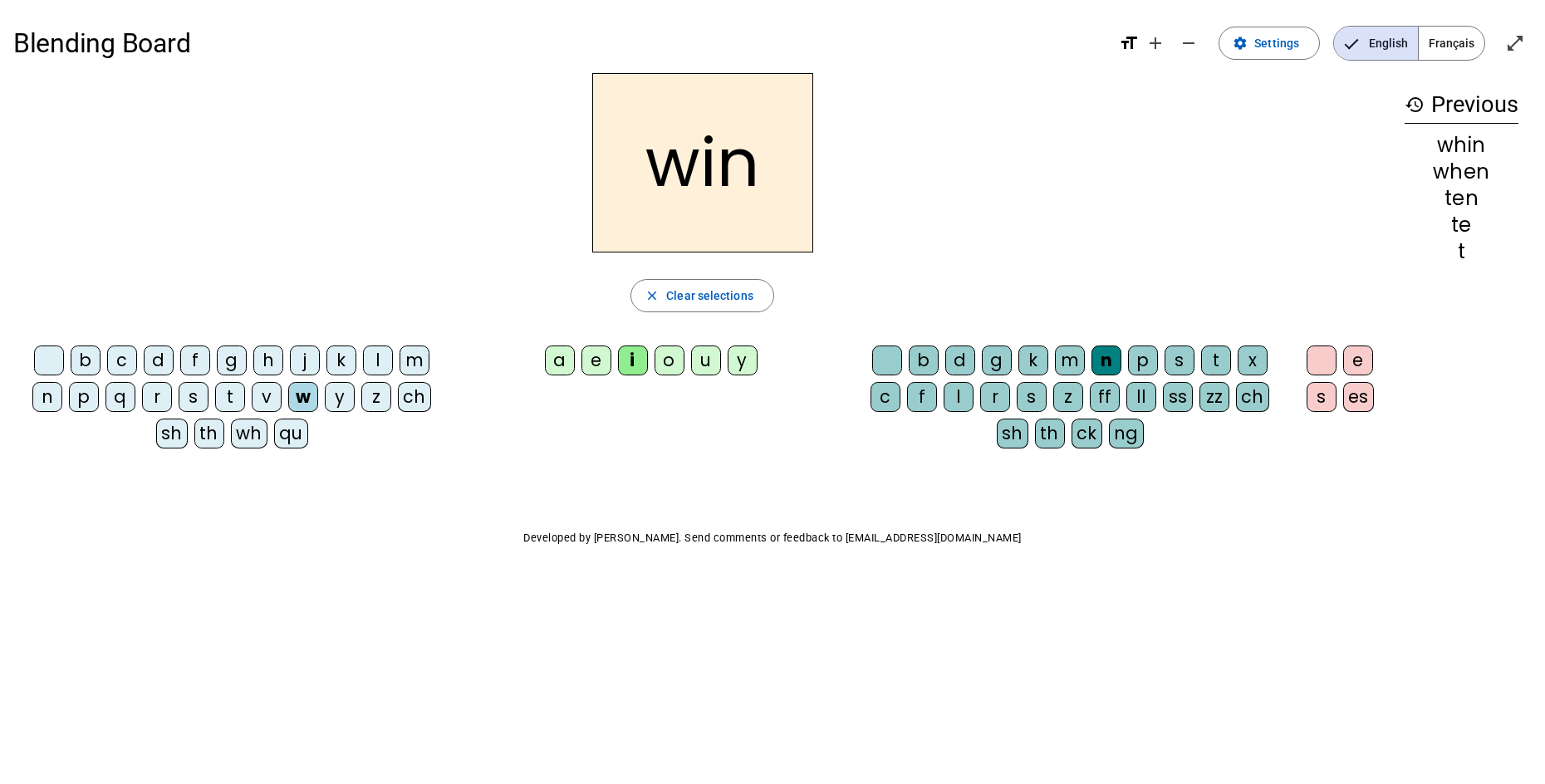
click at [1121, 438] on div "ng" at bounding box center [1126, 434] width 35 height 30
